Goal: Task Accomplishment & Management: Manage account settings

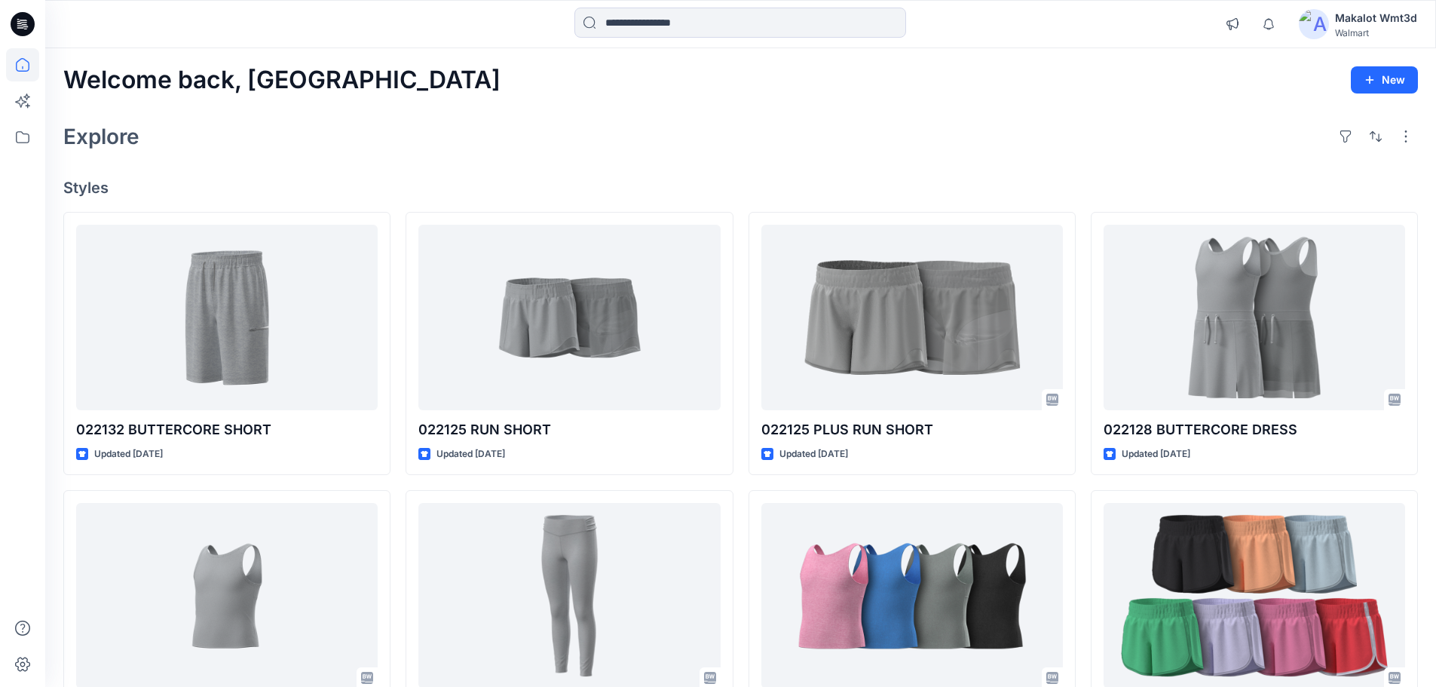
click at [20, 28] on icon at bounding box center [23, 24] width 24 height 48
click at [1269, 29] on icon "button" at bounding box center [1269, 24] width 29 height 30
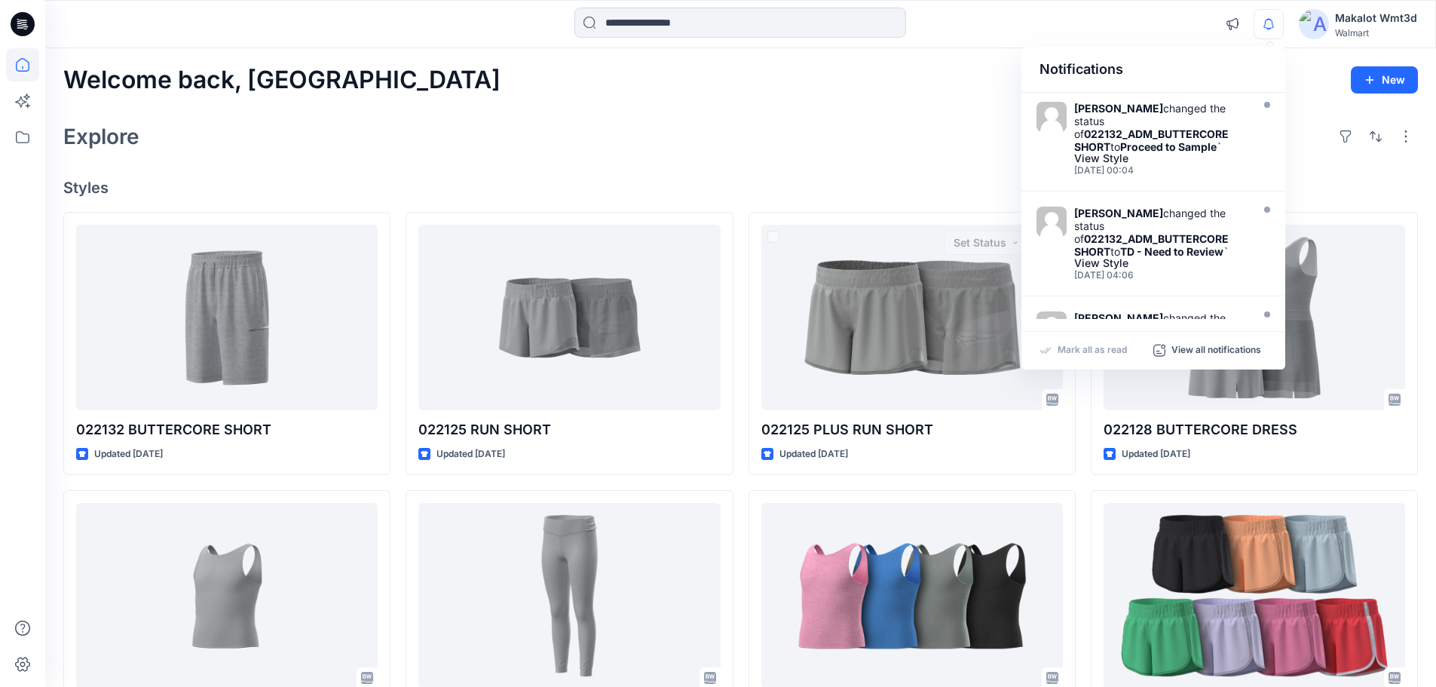
click at [905, 97] on div "Welcome back, Makalot New Explore Styles 022132 BUTTERCORE SHORT Updated 2 days…" at bounding box center [740, 576] width 1391 height 1056
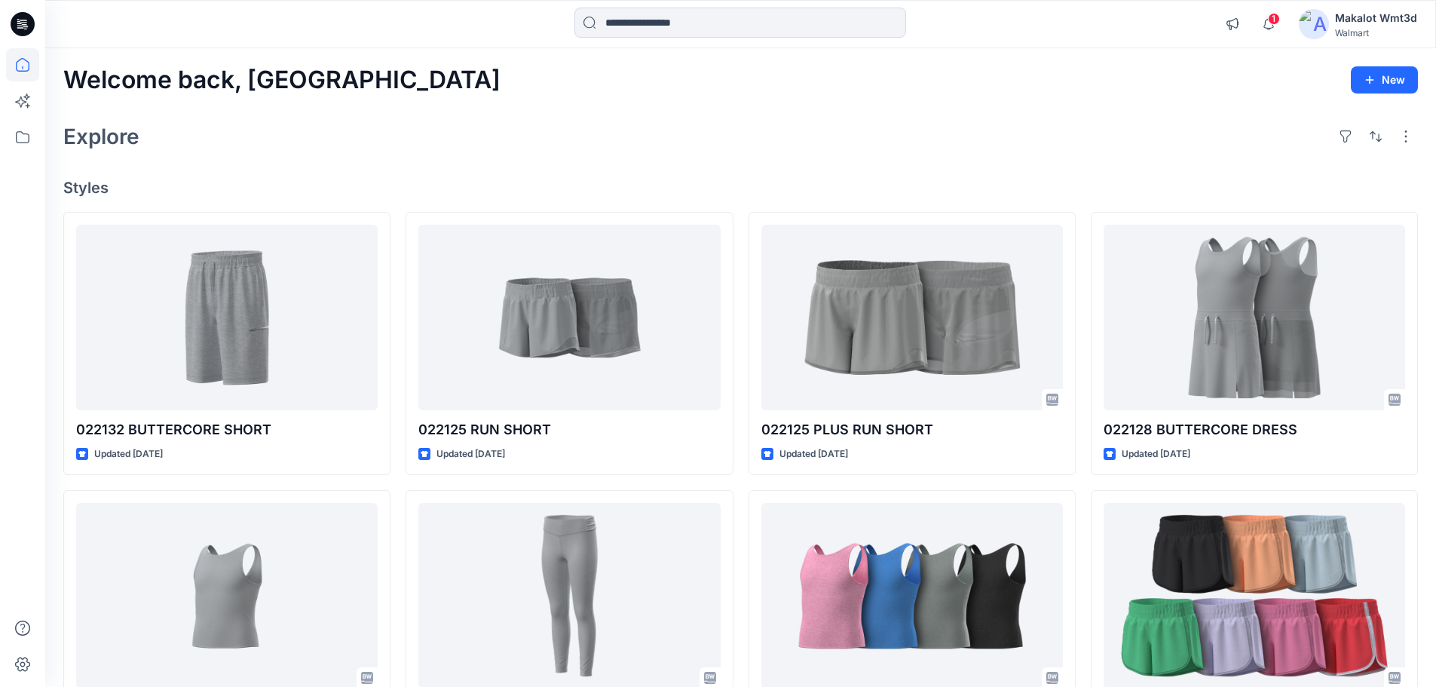
click at [829, 141] on div "Explore" at bounding box center [740, 136] width 1355 height 36
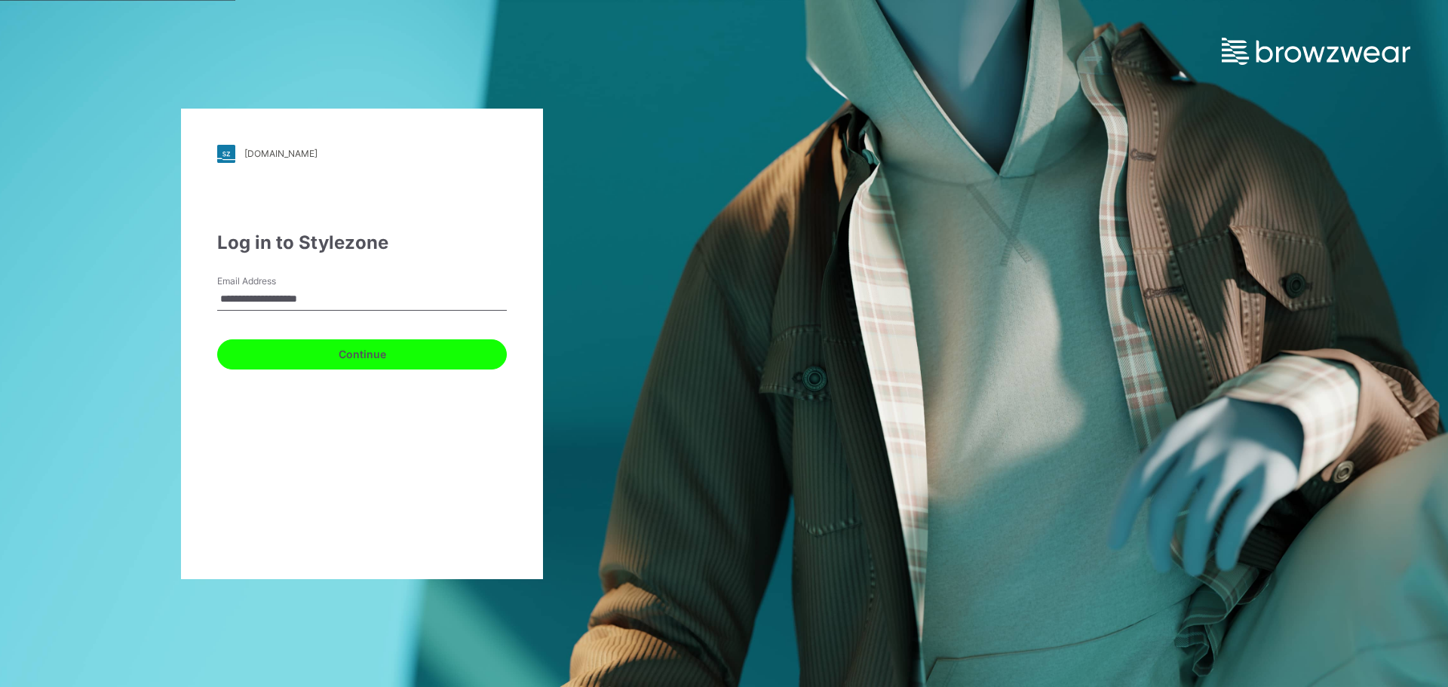
click at [262, 365] on button "Continue" at bounding box center [362, 354] width 290 height 30
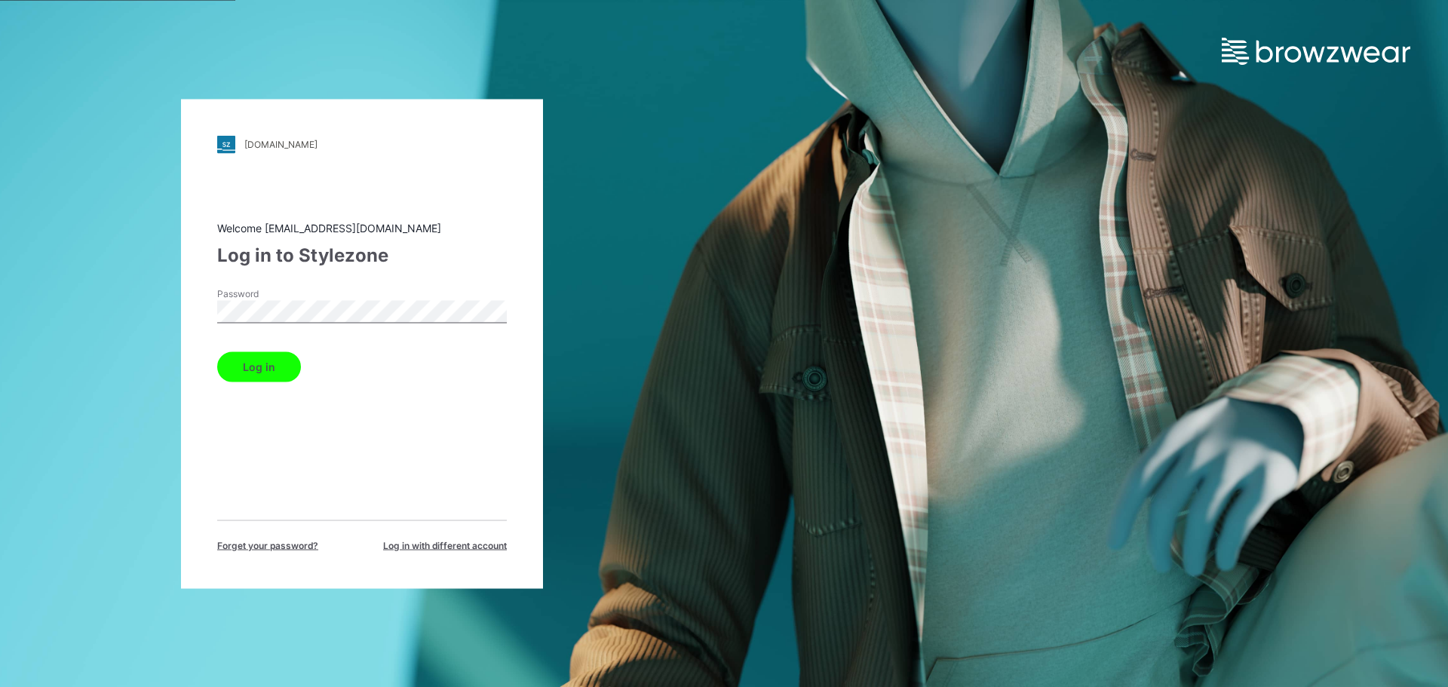
click at [277, 357] on button "Log in" at bounding box center [259, 366] width 84 height 30
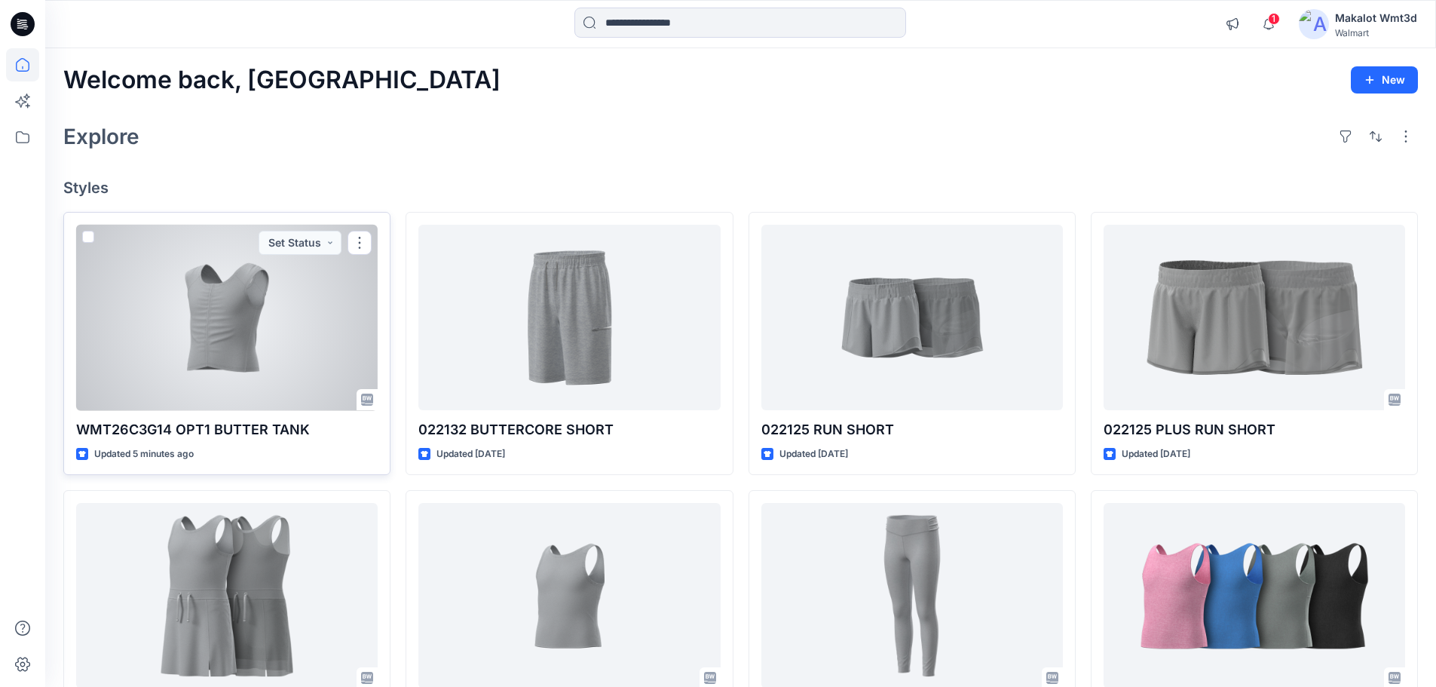
click at [210, 323] on div at bounding box center [227, 318] width 302 height 186
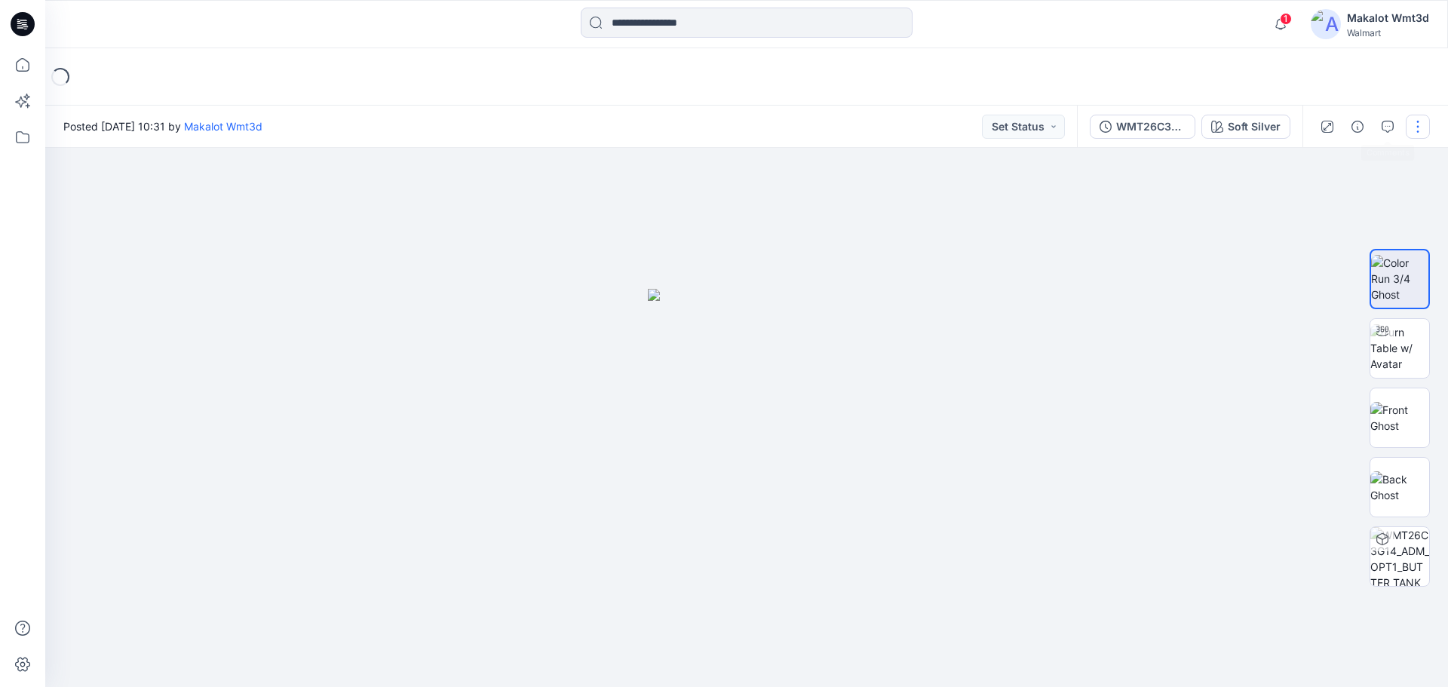
click at [1405, 117] on div at bounding box center [1371, 127] width 139 height 42
click at [1415, 133] on button "button" at bounding box center [1417, 127] width 24 height 24
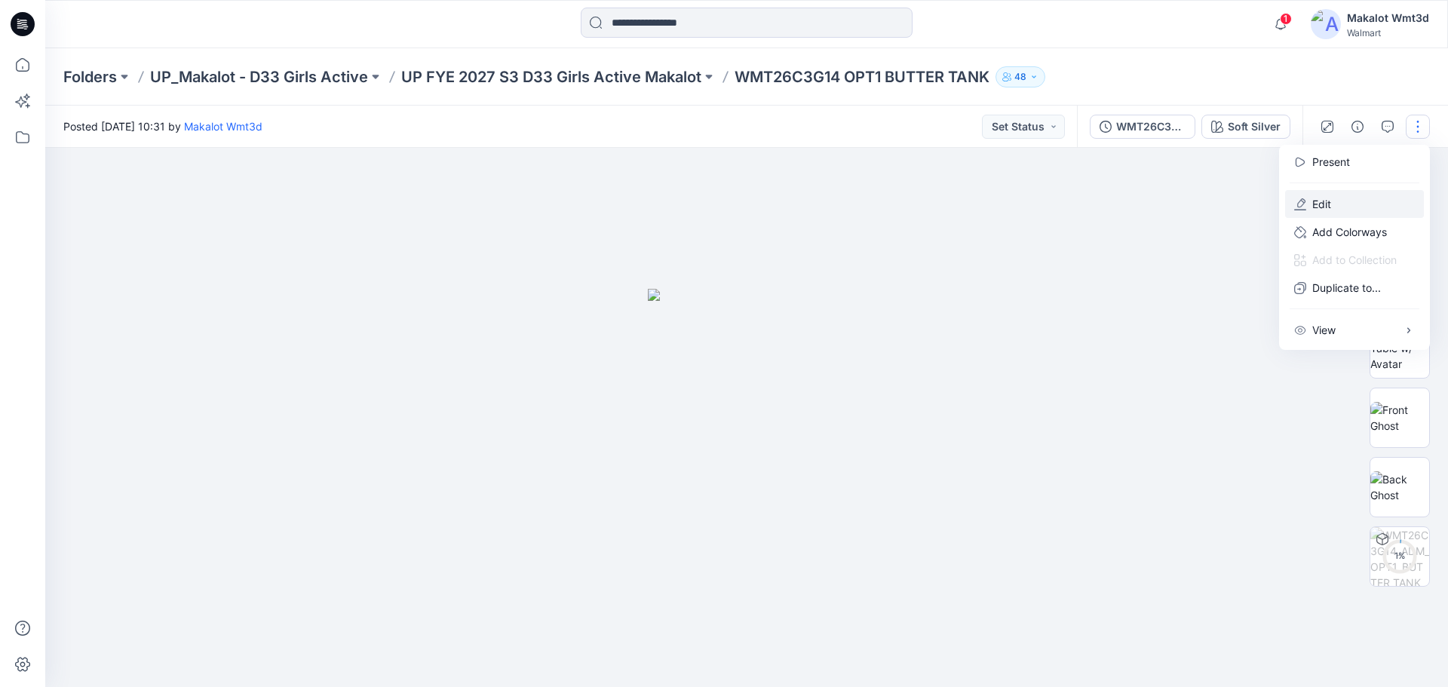
click at [1348, 202] on button "Edit" at bounding box center [1354, 204] width 139 height 28
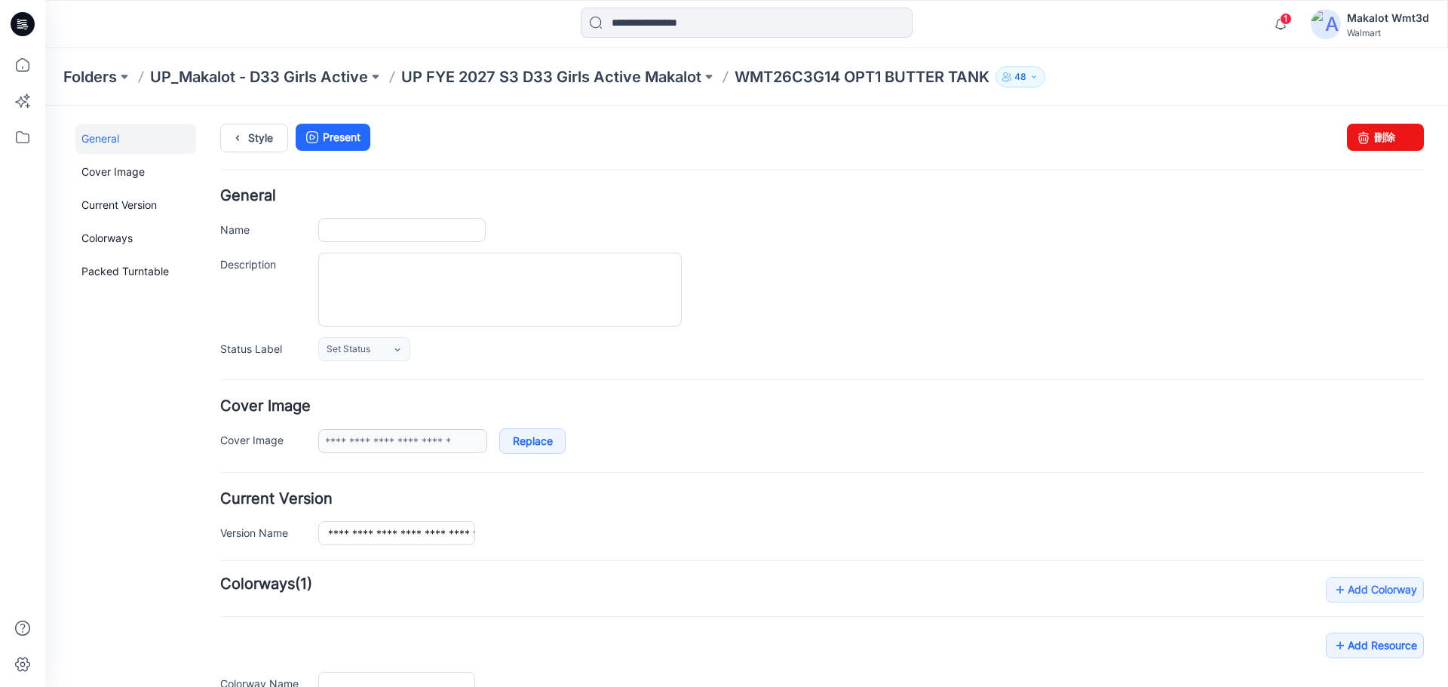
type input "**********"
